Goal: Navigation & Orientation: Go to known website

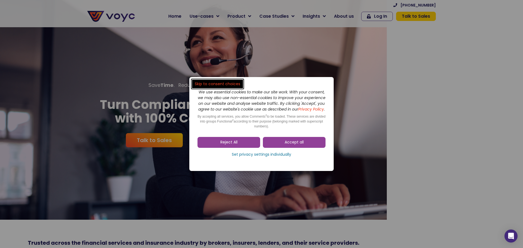
click at [467, 179] on dialog "Skip to consent choices We use essential cookies to make our site work. With yo…" at bounding box center [261, 124] width 523 height 248
click at [482, 180] on dialog "Skip to consent choices We use essential cookies to make our site work. With yo…" at bounding box center [261, 124] width 523 height 248
click at [492, 181] on dialog "Skip to consent choices We use essential cookies to make our site work. With yo…" at bounding box center [261, 124] width 523 height 248
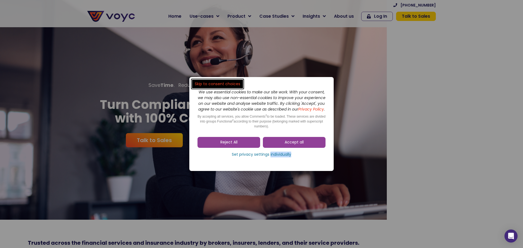
click at [492, 181] on dialog "Skip to consent choices We use essential cookies to make our site work. With yo…" at bounding box center [261, 124] width 523 height 248
click at [305, 140] on link "Accept all" at bounding box center [294, 142] width 63 height 11
